Goal: Use online tool/utility: Utilize a website feature to perform a specific function

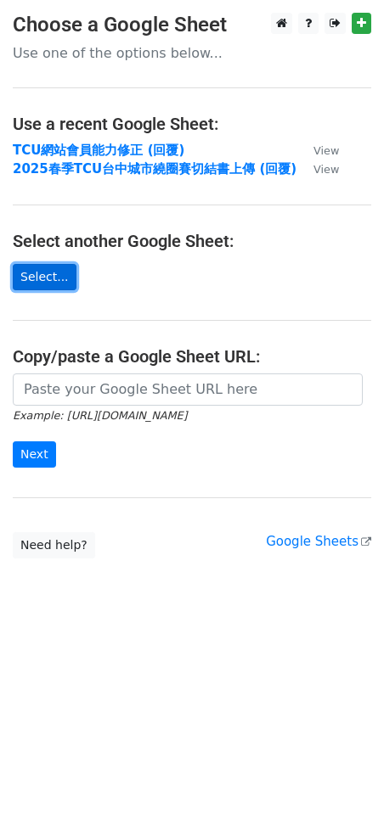
click at [43, 272] on link "Select..." at bounding box center [45, 277] width 64 height 26
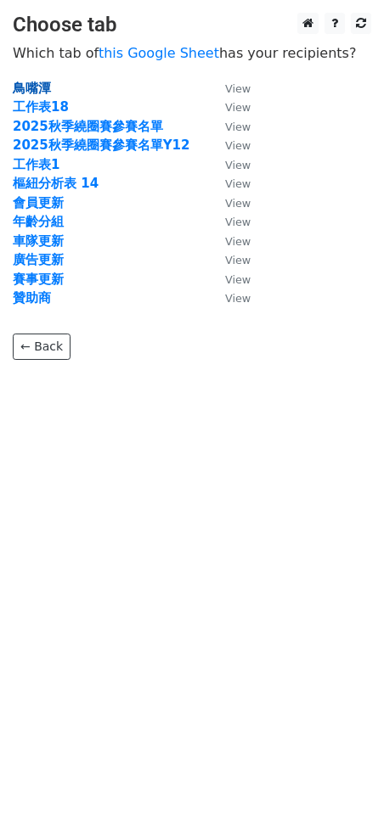
click at [42, 88] on strong "鳥嘴潭" at bounding box center [32, 88] width 38 height 15
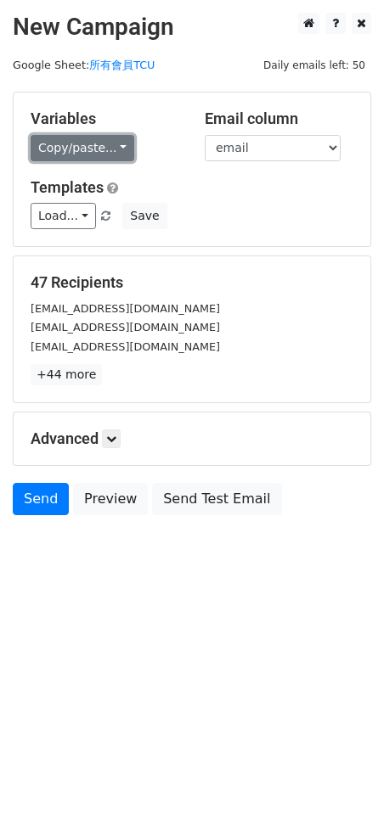
click at [99, 152] on link "Copy/paste..." at bounding box center [83, 148] width 104 height 26
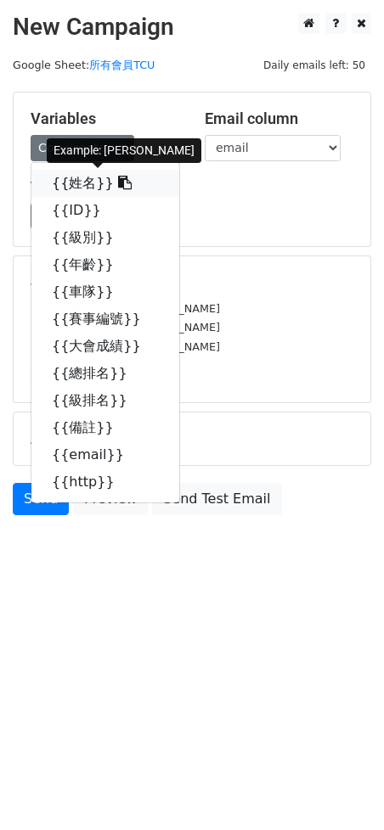
click at [75, 184] on link "{{姓名}}" at bounding box center [105, 183] width 148 height 27
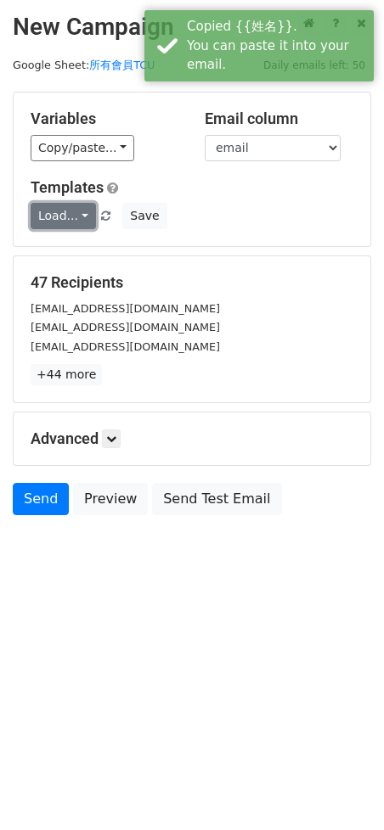
click at [77, 215] on link "Load..." at bounding box center [63, 216] width 65 height 26
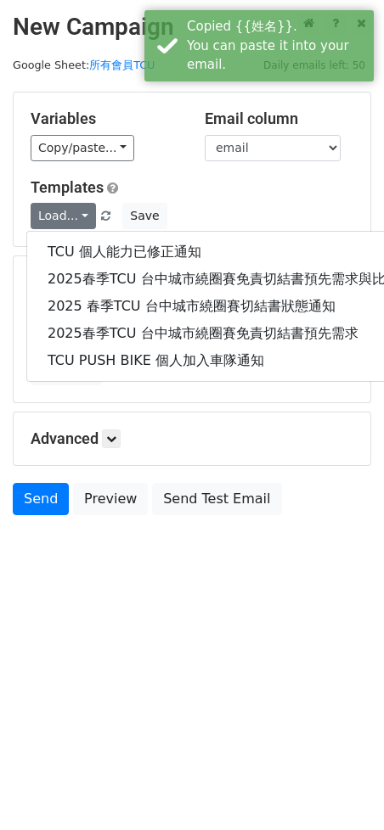
click at [228, 206] on div "Load... TCU 個人能力已修正通知 2025春季TCU 台中城市繞圈賽免責切結書預先需求與比賽分組確認 2025 春季TCU 台中城市繞圈賽切結書狀態…" at bounding box center [192, 216] width 348 height 26
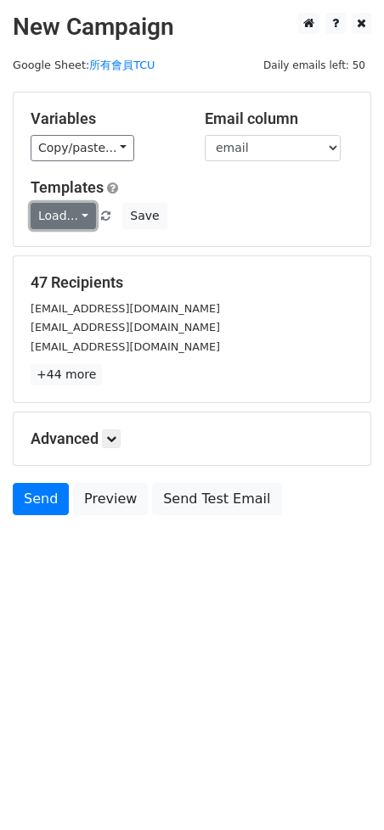
click at [69, 215] on link "Load..." at bounding box center [63, 216] width 65 height 26
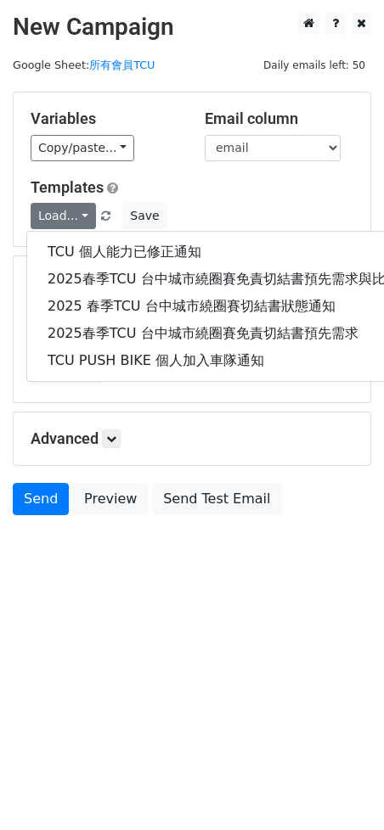
click at [224, 210] on div "Load... TCU 個人能力已修正通知 2025春季TCU 台中城市繞圈賽免責切結書預先需求與比賽分組確認 2025 春季TCU 台中城市繞圈賽切結書狀態…" at bounding box center [192, 216] width 348 height 26
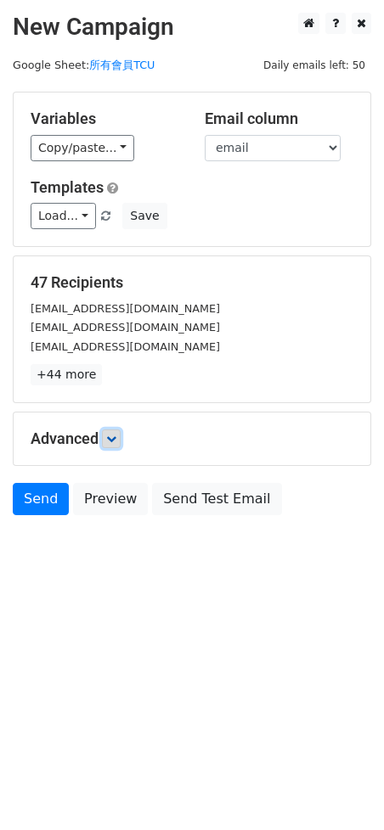
click at [114, 435] on icon at bounding box center [111, 439] width 10 height 10
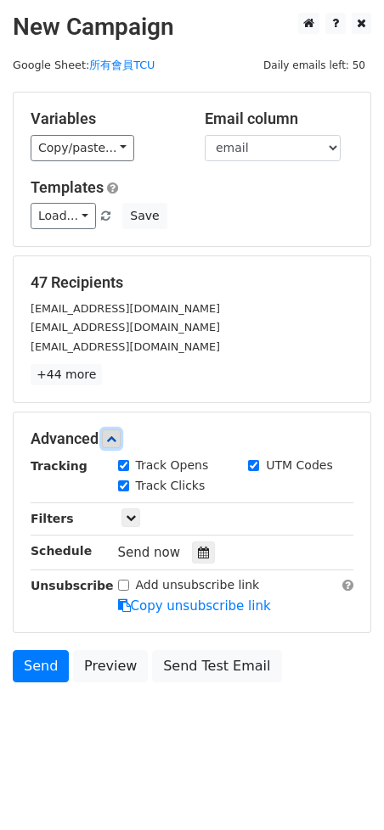
click at [114, 435] on icon at bounding box center [111, 439] width 10 height 10
